Goal: Information Seeking & Learning: Check status

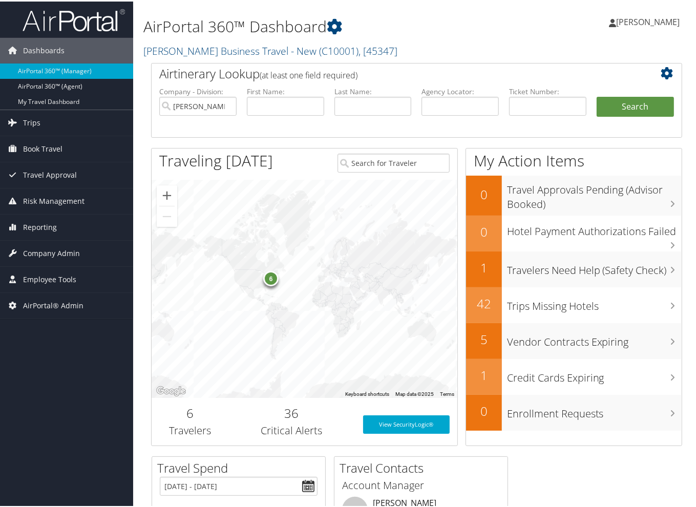
click at [145, 138] on div "Airtinerary Lookup (at least one field required) Company - Division: [PERSON_NA…" at bounding box center [416, 257] width 546 height 393
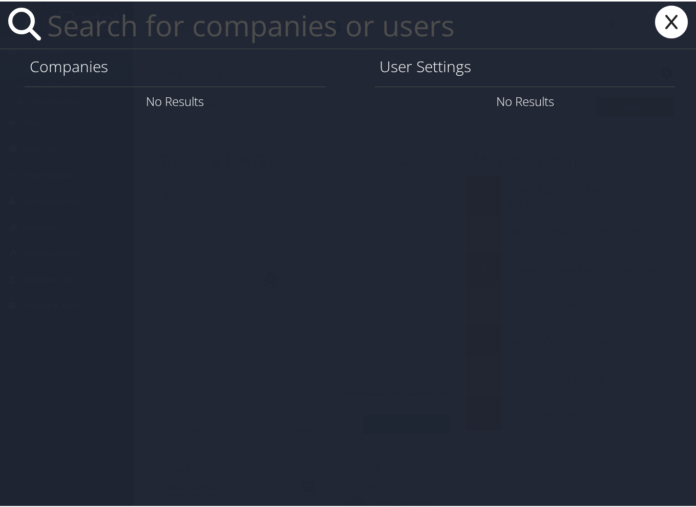
paste input "[PHONE_NUMBER]"
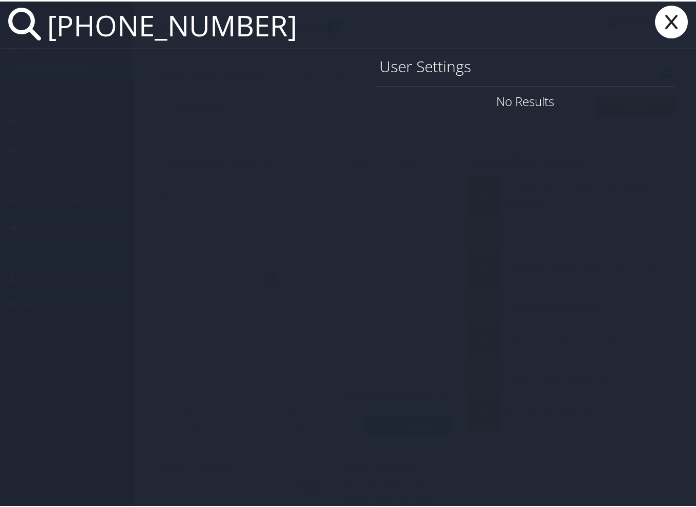
click at [107, 26] on input "[PHONE_NUMBER]" at bounding box center [316, 23] width 547 height 47
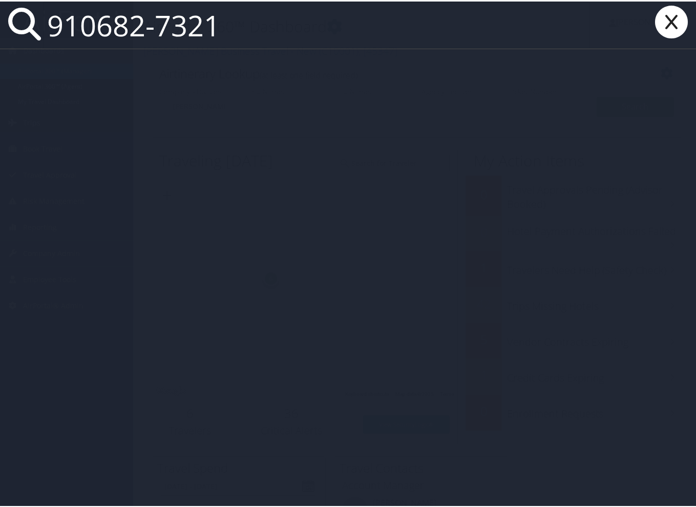
click at [158, 24] on input "910682-7321" at bounding box center [316, 23] width 547 height 47
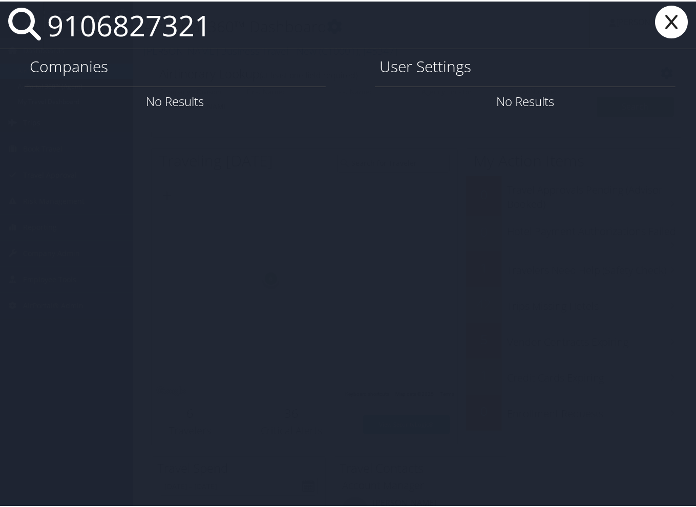
click at [217, 30] on input "9106827321" at bounding box center [316, 23] width 547 height 47
click at [95, 31] on input "9106827321" at bounding box center [316, 23] width 547 height 47
click at [158, 28] on input "910-6827321" at bounding box center [316, 23] width 547 height 47
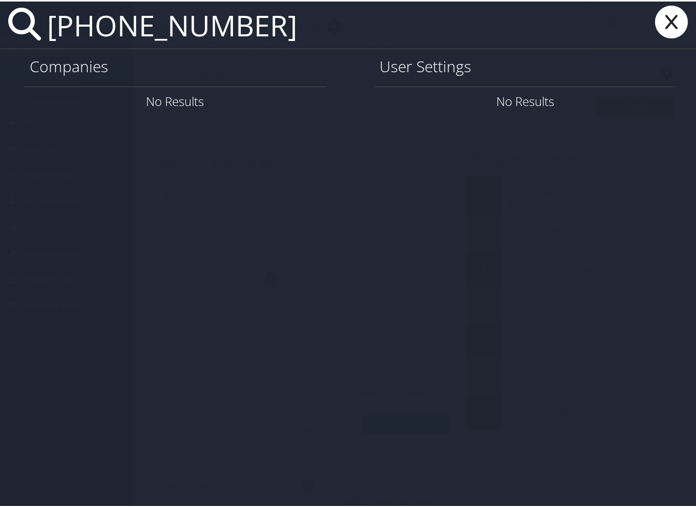
click at [233, 26] on input "[PHONE_NUMBER]" at bounding box center [316, 23] width 547 height 47
type input "[PHONE_NUMBER]"
click at [661, 21] on icon at bounding box center [671, 20] width 41 height 33
